Goal: Task Accomplishment & Management: Manage account settings

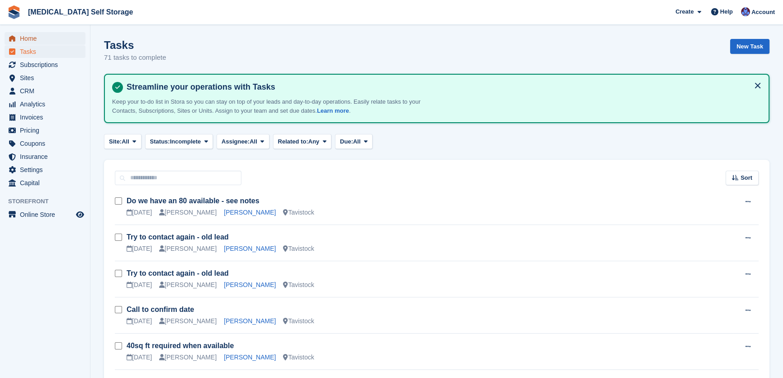
drag, startPoint x: 0, startPoint y: 0, endPoint x: 30, endPoint y: 38, distance: 48.6
click at [30, 38] on span "Home" at bounding box center [47, 38] width 54 height 13
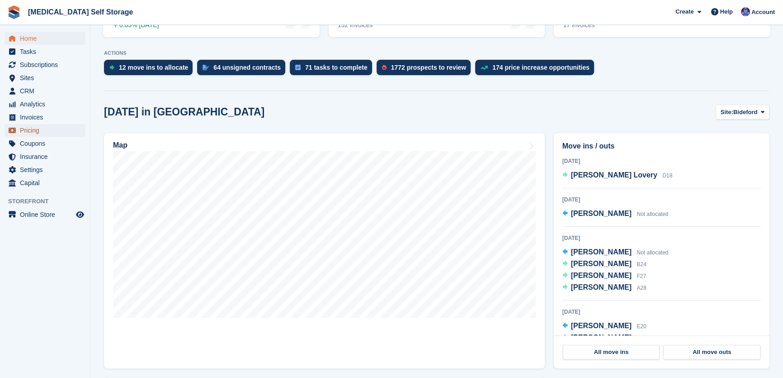
click at [32, 128] on span "Pricing" at bounding box center [47, 130] width 54 height 13
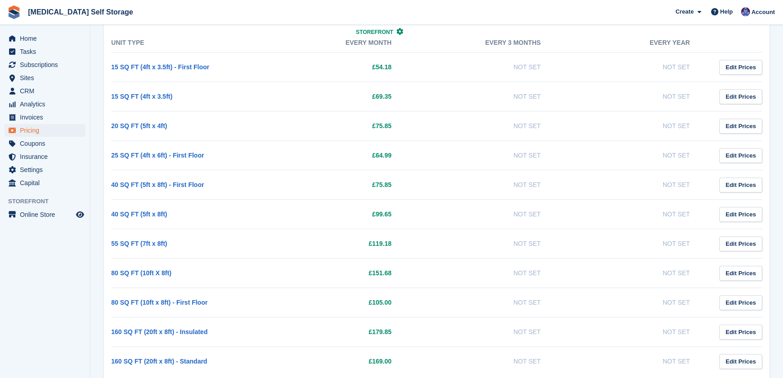
scroll to position [945, 0]
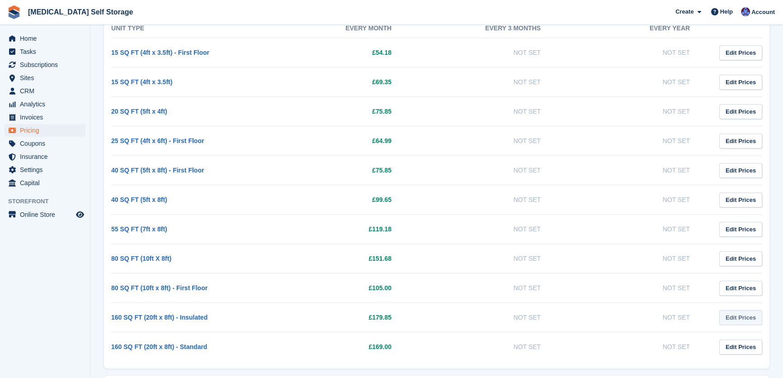
click at [749, 317] on link "Edit Prices" at bounding box center [740, 317] width 43 height 15
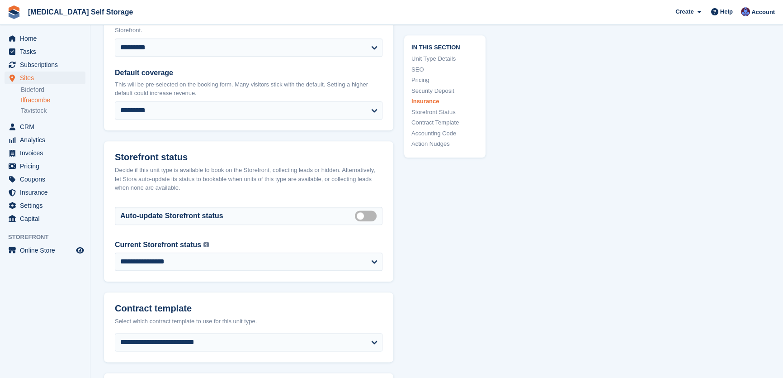
scroll to position [1340, 0]
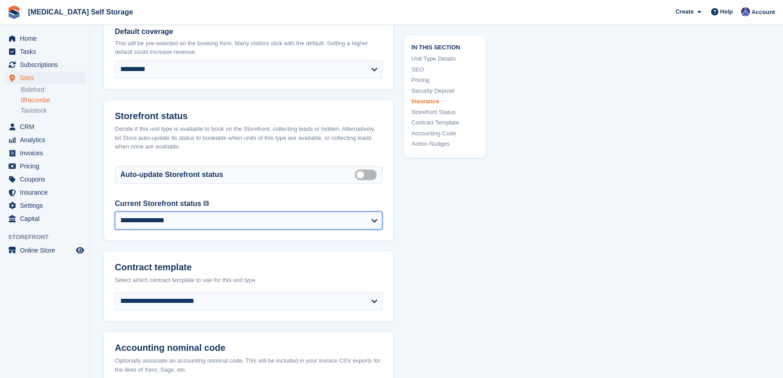
click at [170, 215] on select "**********" at bounding box center [249, 220] width 268 height 18
select select "********"
click at [115, 211] on select "**********" at bounding box center [249, 220] width 268 height 18
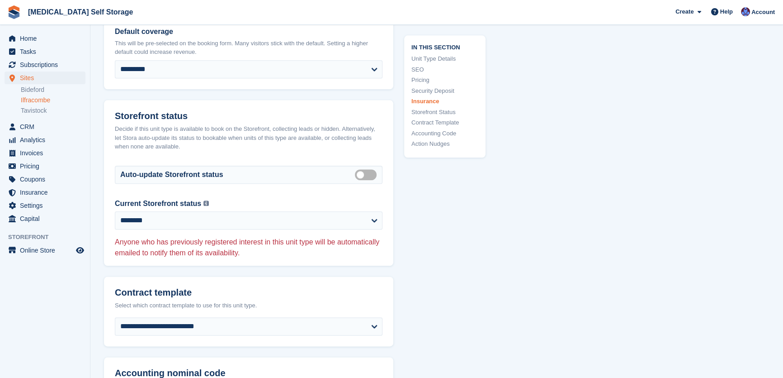
click at [165, 276] on header "Contract template Select which contract template to use for this unit type." at bounding box center [248, 296] width 289 height 41
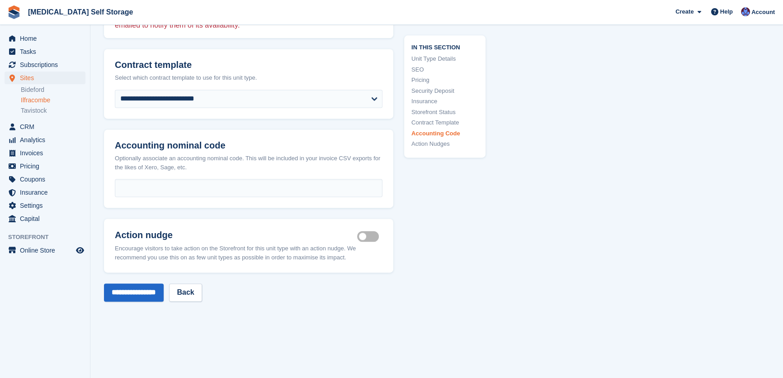
scroll to position [1628, 0]
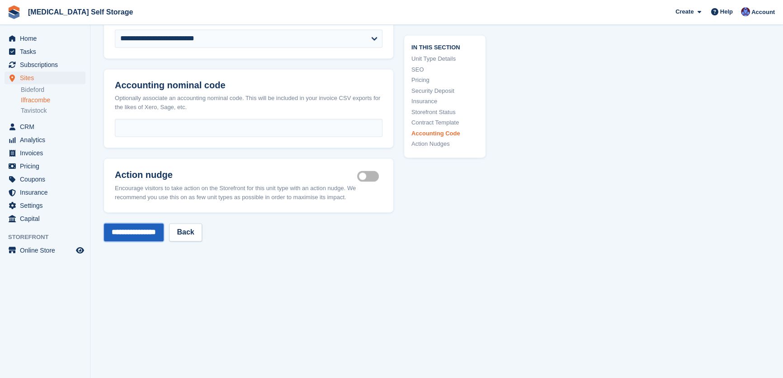
click at [162, 229] on input "**********" at bounding box center [134, 232] width 60 height 18
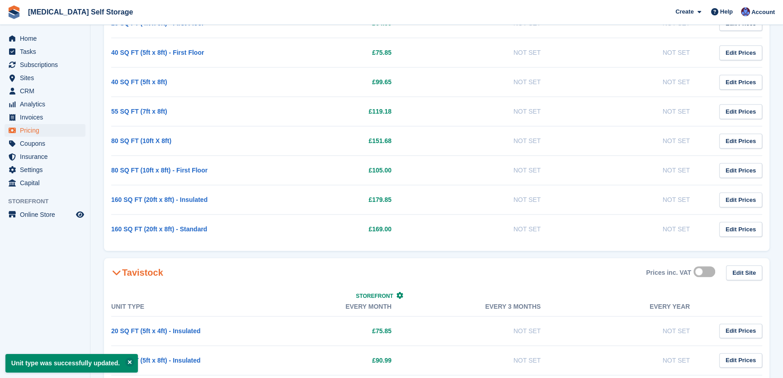
scroll to position [1110, 0]
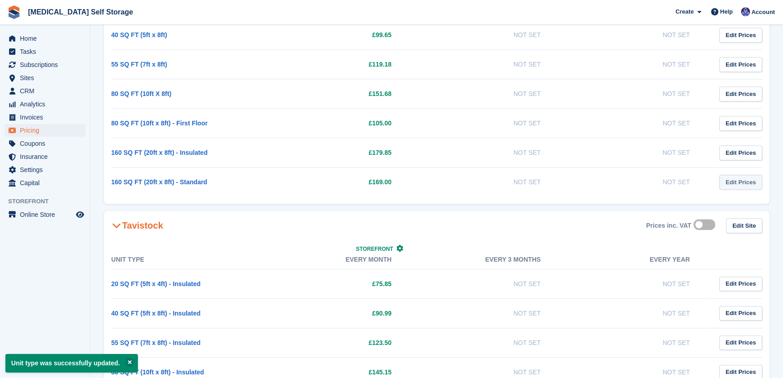
click at [746, 182] on link "Edit Prices" at bounding box center [740, 182] width 43 height 15
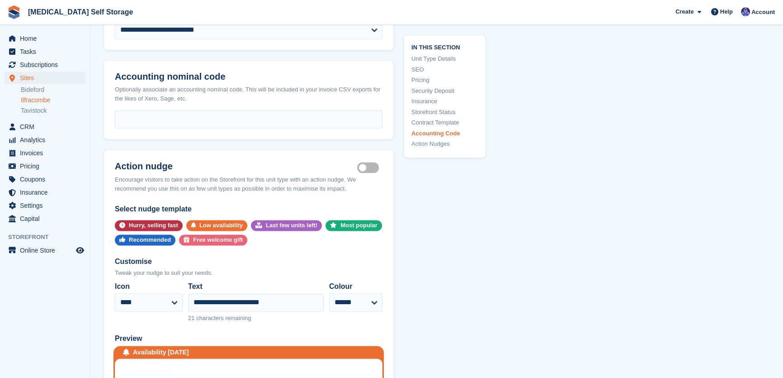
scroll to position [1641, 0]
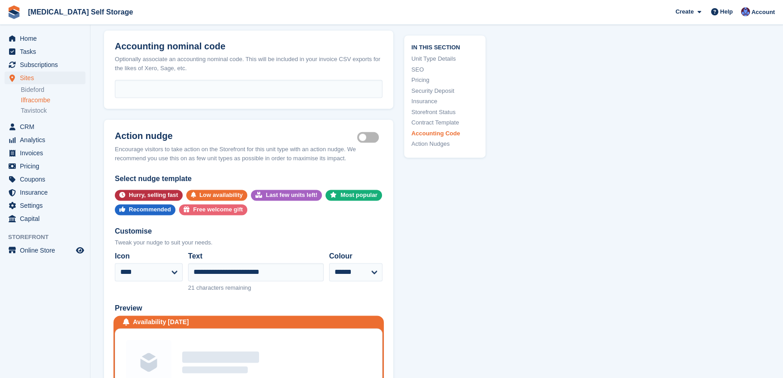
click at [372, 137] on label "Is active" at bounding box center [369, 137] width 25 height 1
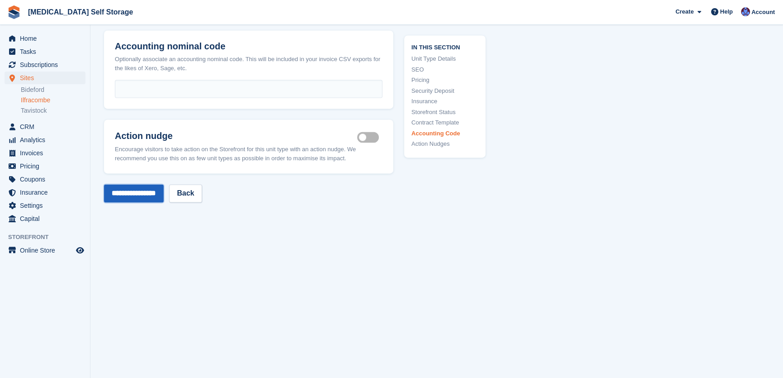
click at [126, 190] on input "**********" at bounding box center [134, 193] width 60 height 18
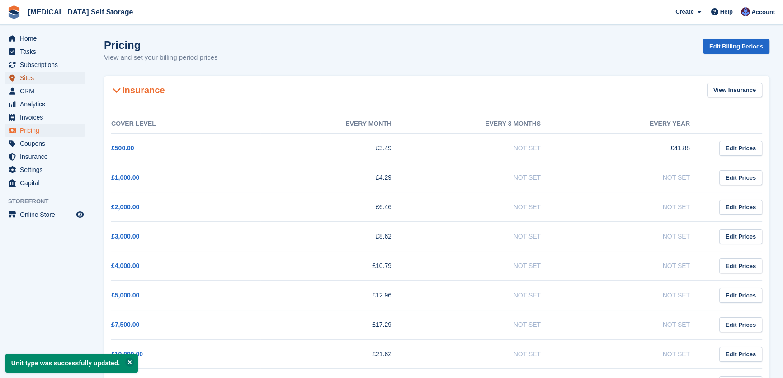
click at [27, 75] on span "Sites" at bounding box center [47, 77] width 54 height 13
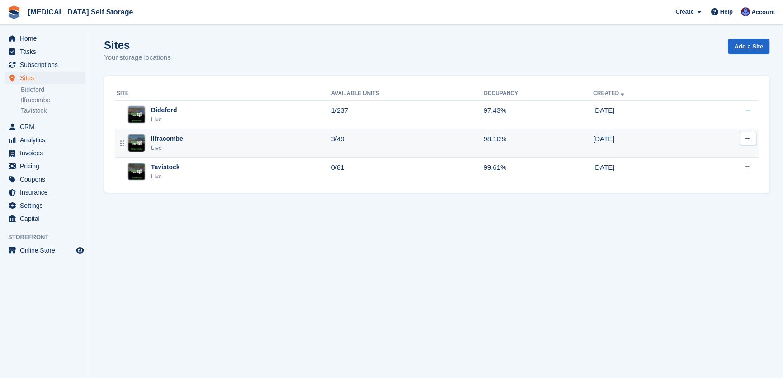
click at [295, 146] on div "Ilfracombe Live" at bounding box center [224, 143] width 214 height 19
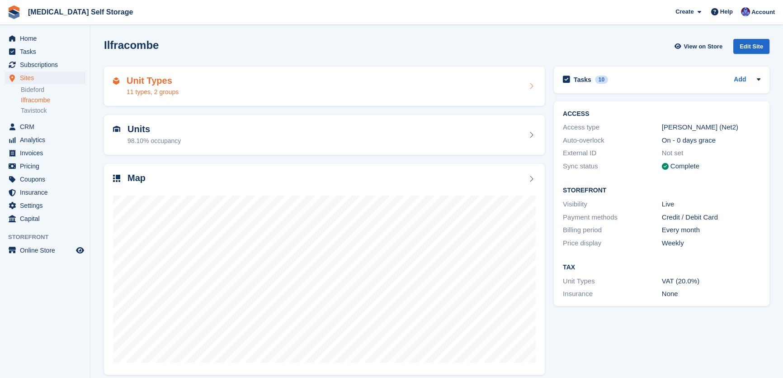
click at [262, 79] on div "Unit Types 11 types, 2 groups" at bounding box center [324, 87] width 423 height 22
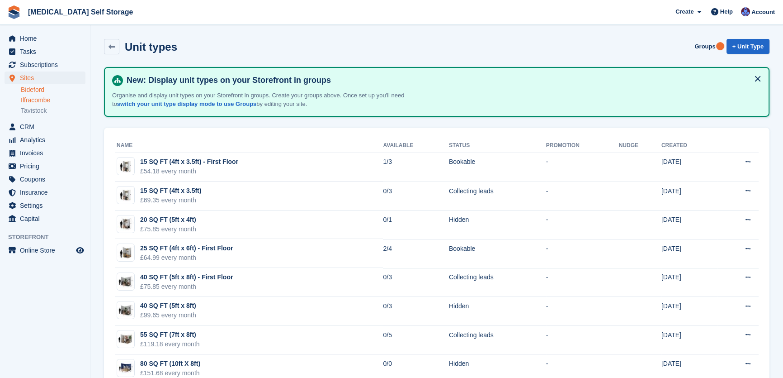
click at [31, 90] on link "Bideford" at bounding box center [53, 89] width 65 height 9
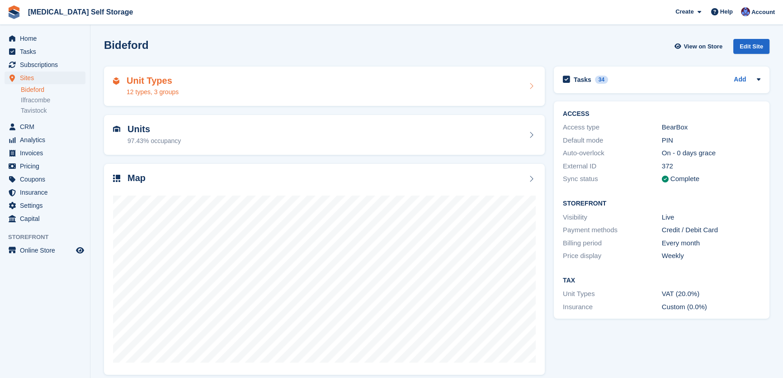
click at [274, 86] on div "Unit Types 12 types, 3 groups" at bounding box center [324, 87] width 423 height 22
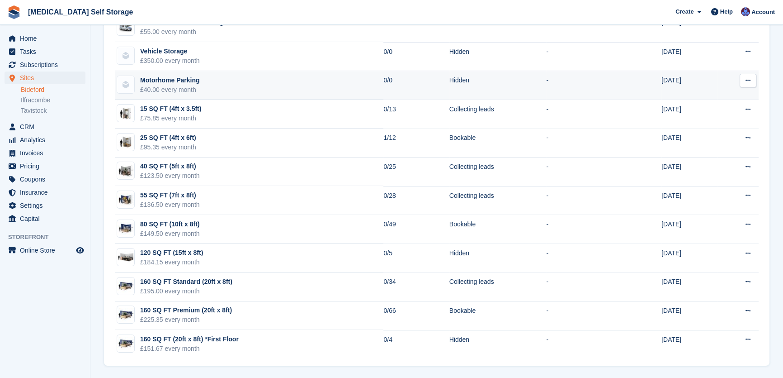
scroll to position [140, 0]
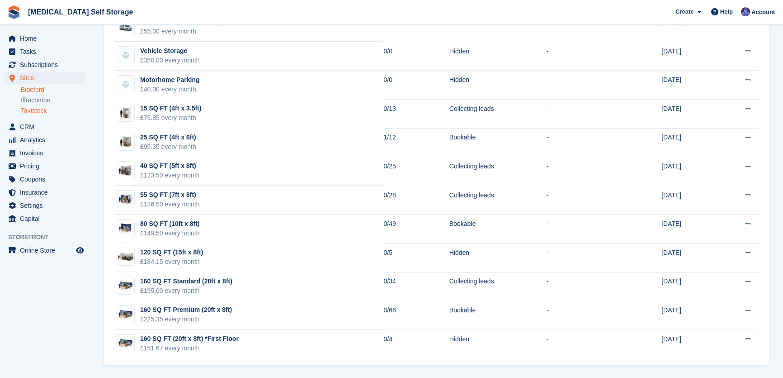
click at [38, 109] on link "Tavistock" at bounding box center [53, 110] width 65 height 9
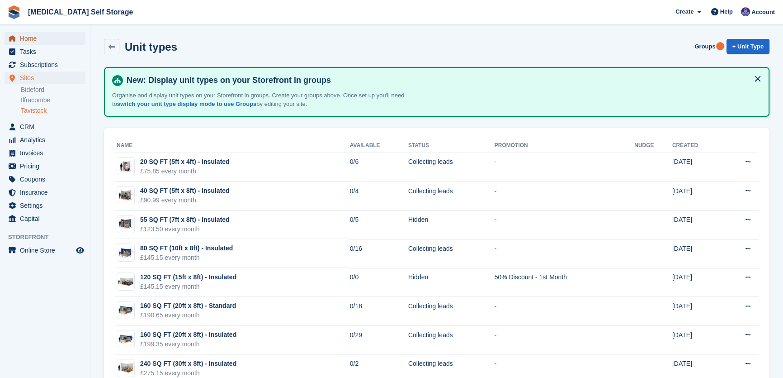
click at [43, 36] on span "Home" at bounding box center [47, 38] width 54 height 13
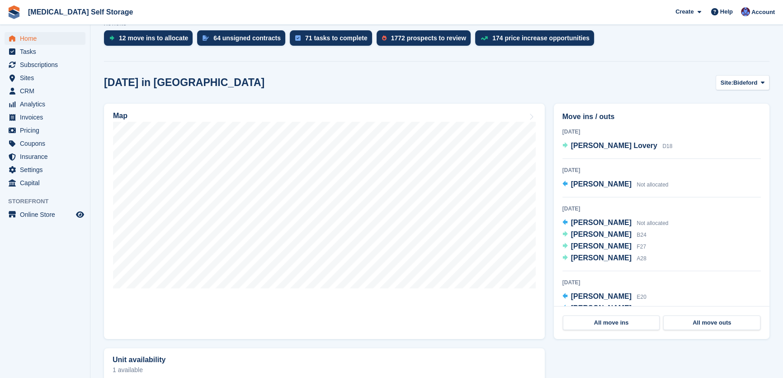
scroll to position [205, 0]
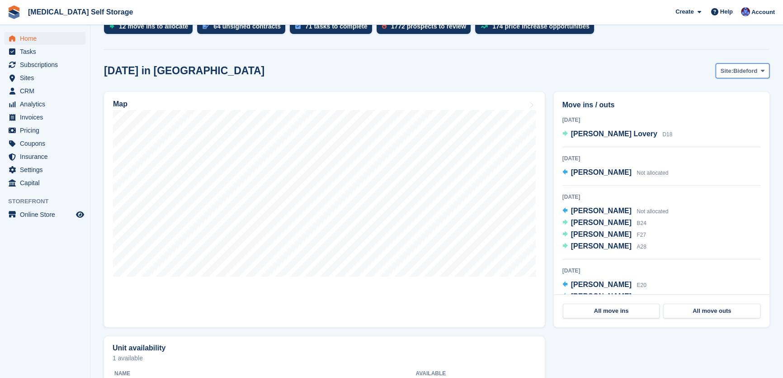
click at [722, 72] on span "Site:" at bounding box center [727, 70] width 13 height 9
click at [719, 106] on link "Ilfracombe" at bounding box center [726, 108] width 79 height 16
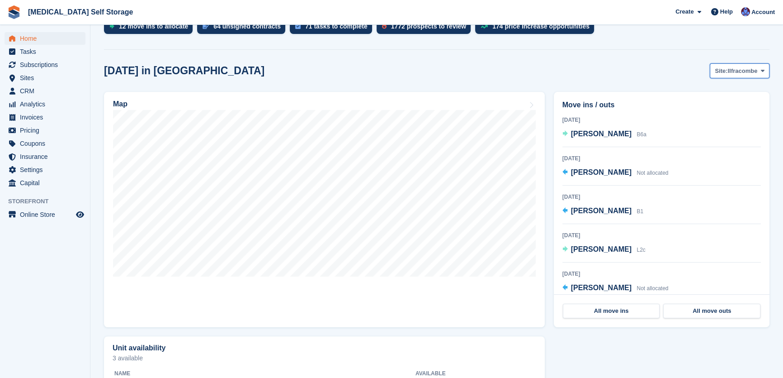
click at [737, 68] on span "Ilfracombe" at bounding box center [743, 70] width 30 height 9
click at [712, 127] on link "Tavistock" at bounding box center [726, 125] width 79 height 16
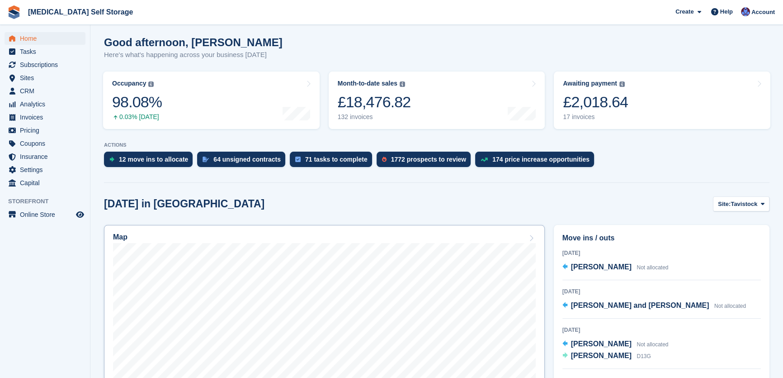
scroll to position [0, 0]
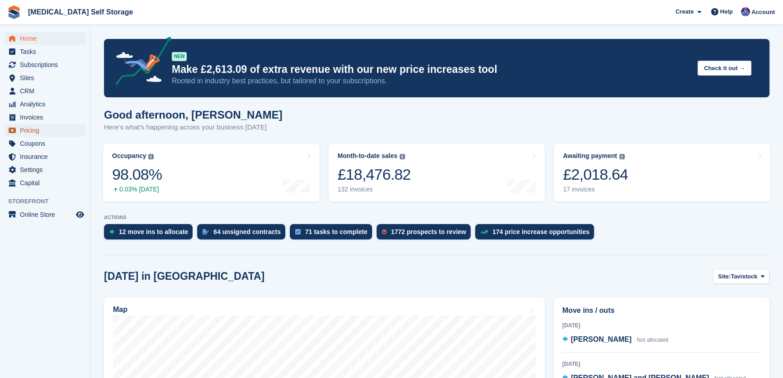
click at [25, 128] on span "Pricing" at bounding box center [47, 130] width 54 height 13
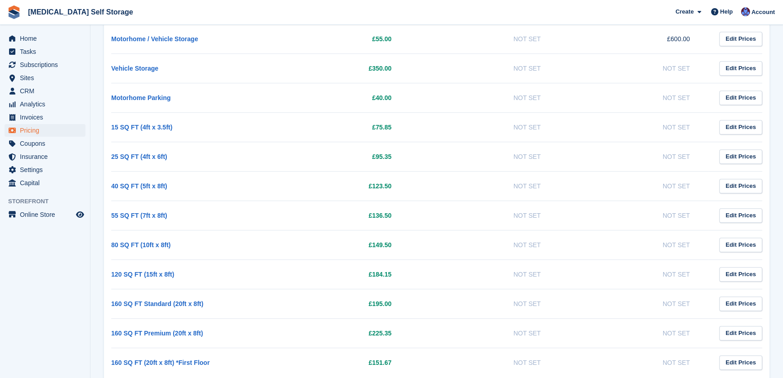
scroll to position [575, 0]
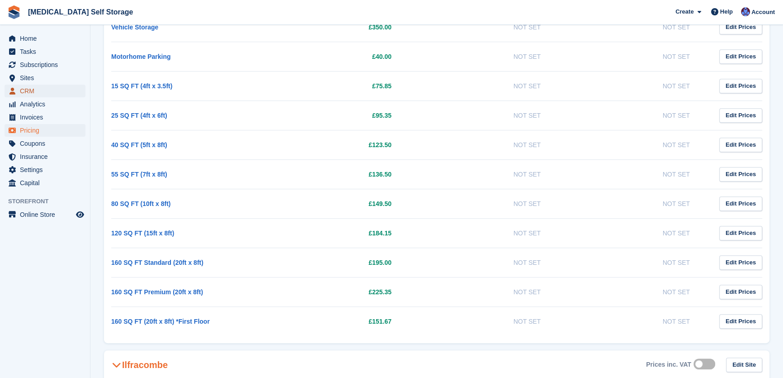
click at [33, 91] on span "CRM" at bounding box center [47, 91] width 54 height 13
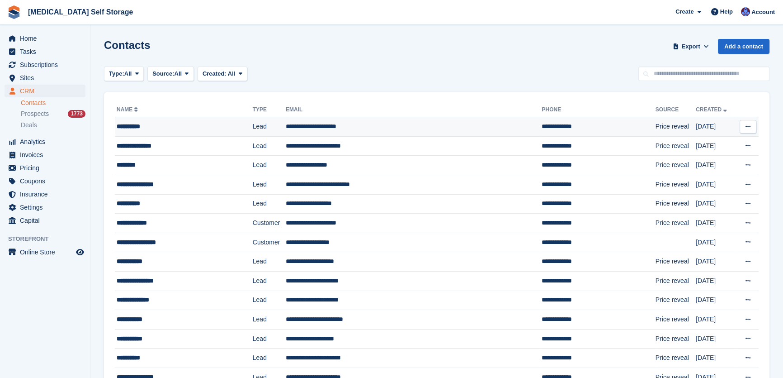
click at [334, 126] on td "**********" at bounding box center [414, 126] width 256 height 19
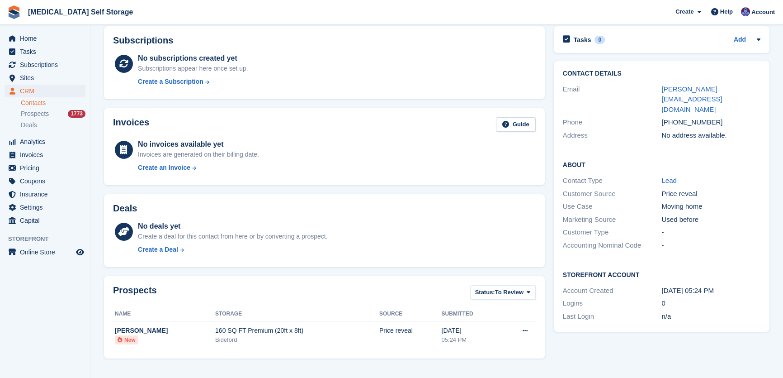
scroll to position [41, 0]
drag, startPoint x: 722, startPoint y: 99, endPoint x: 653, endPoint y: 102, distance: 69.2
click at [653, 116] on div "Phone [PHONE_NUMBER]" at bounding box center [662, 122] width 198 height 13
copy div "[PHONE_NUMBER]"
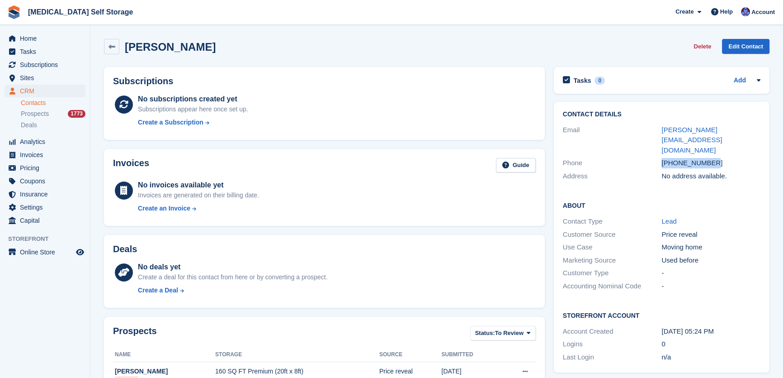
scroll to position [174, 0]
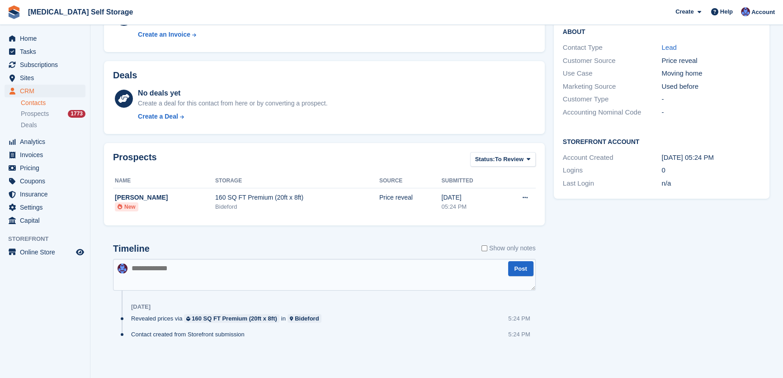
click at [182, 265] on textarea at bounding box center [324, 275] width 423 height 32
type textarea "**********"
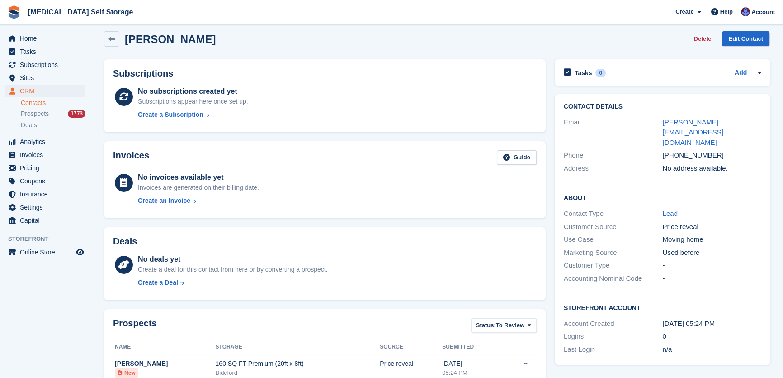
scroll to position [0, 0]
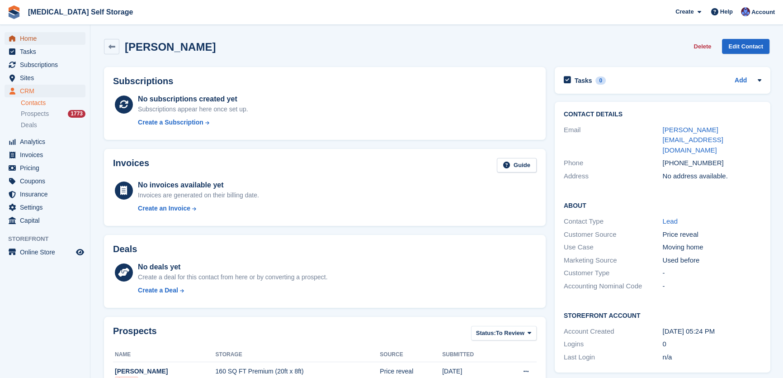
click at [36, 38] on span "Home" at bounding box center [47, 38] width 54 height 13
